Goal: Find specific page/section: Find specific page/section

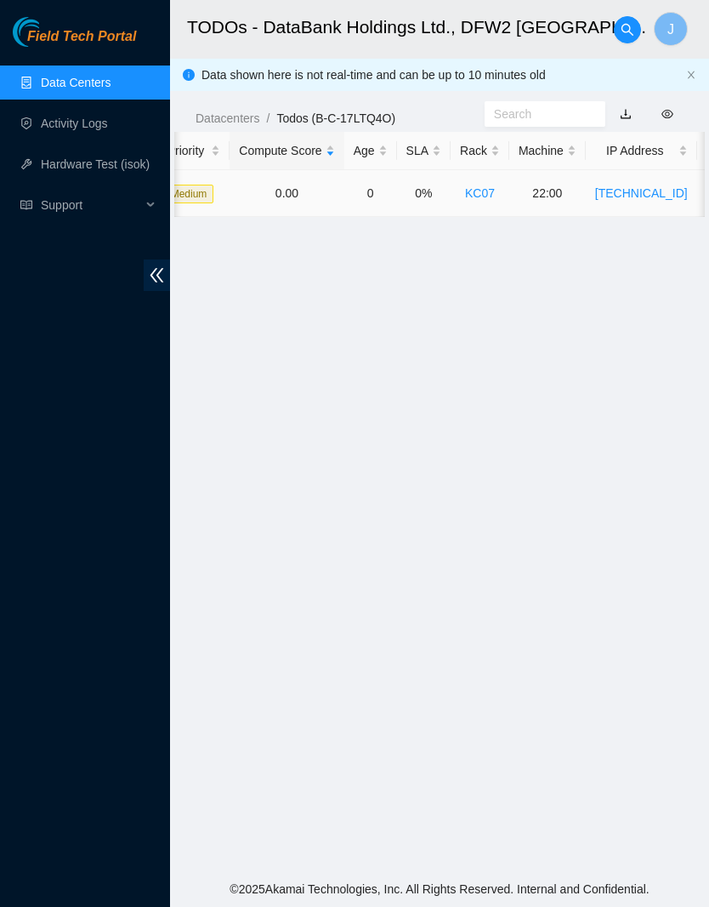
click at [495, 189] on link "KC07" at bounding box center [480, 193] width 30 height 14
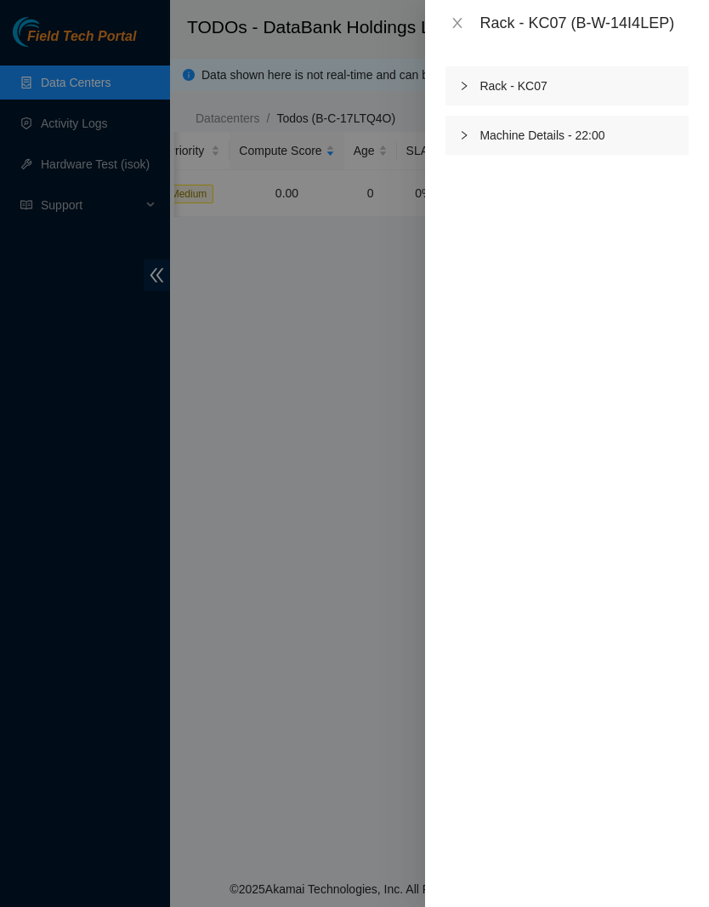
click at [464, 134] on icon "right" at bounding box center [464, 135] width 10 height 10
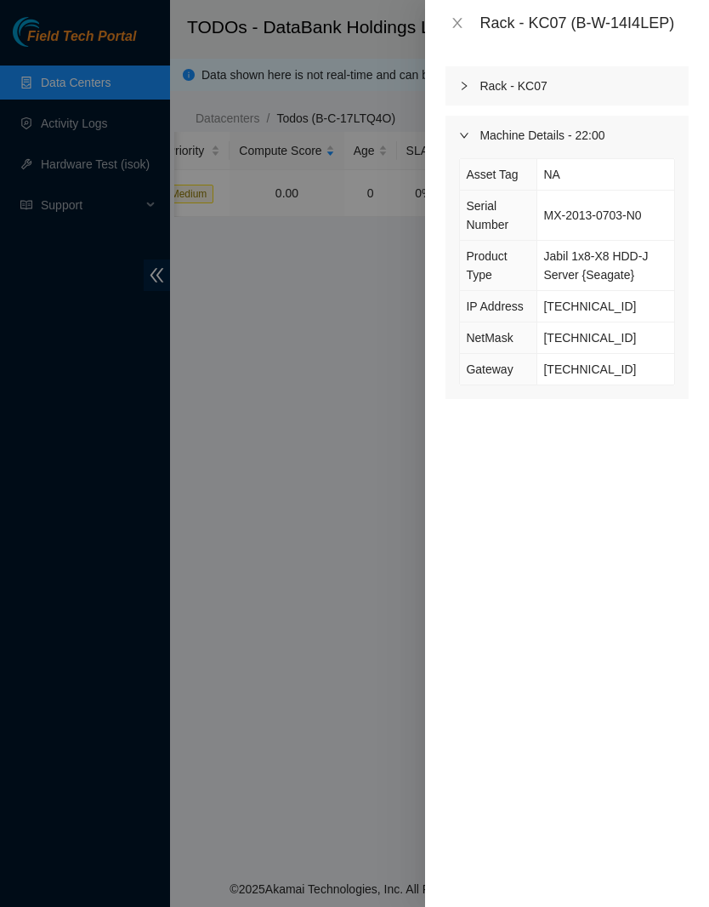
click at [466, 88] on icon "right" at bounding box center [464, 86] width 10 height 10
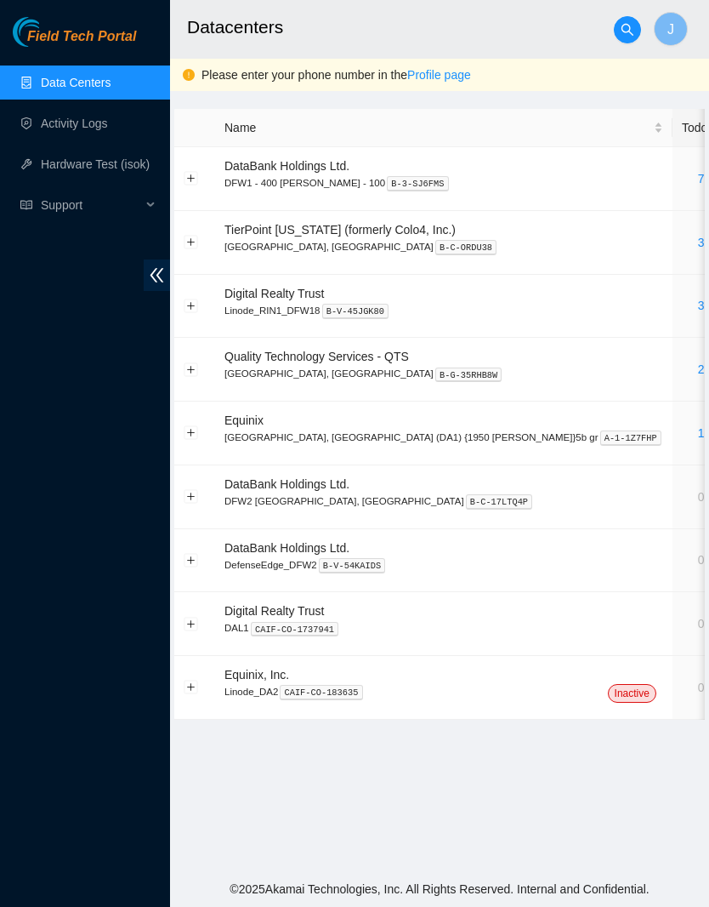
click at [698, 492] on link "0" at bounding box center [701, 497] width 7 height 14
click at [211, 560] on td at bounding box center [194, 561] width 41 height 64
click at [198, 544] on td at bounding box center [194, 561] width 41 height 64
click at [191, 563] on button "Expand row" at bounding box center [192, 560] width 14 height 14
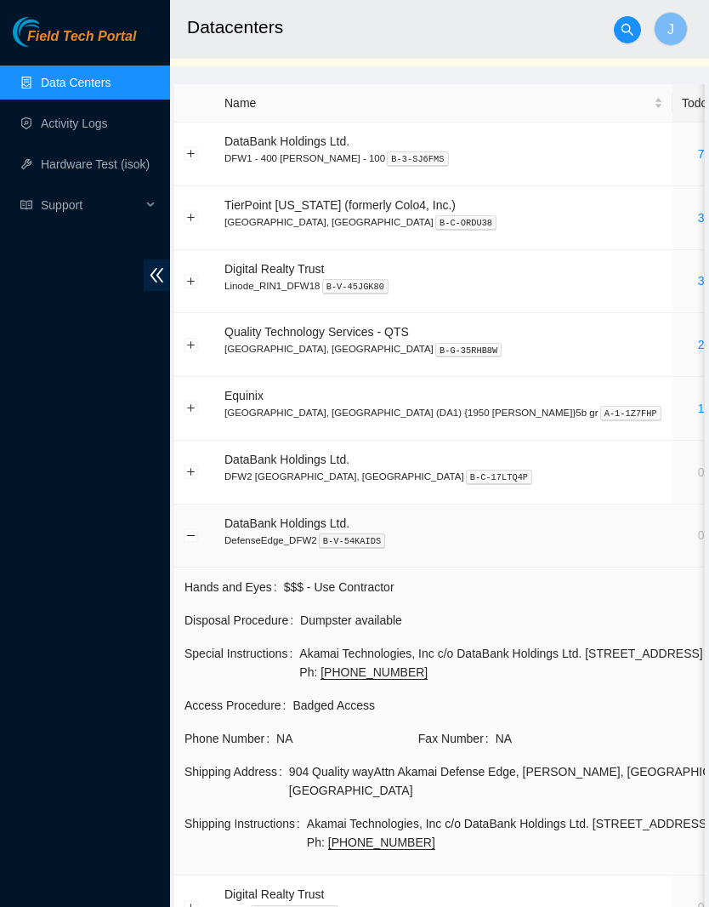
scroll to position [77, 0]
